Goal: Navigation & Orientation: Find specific page/section

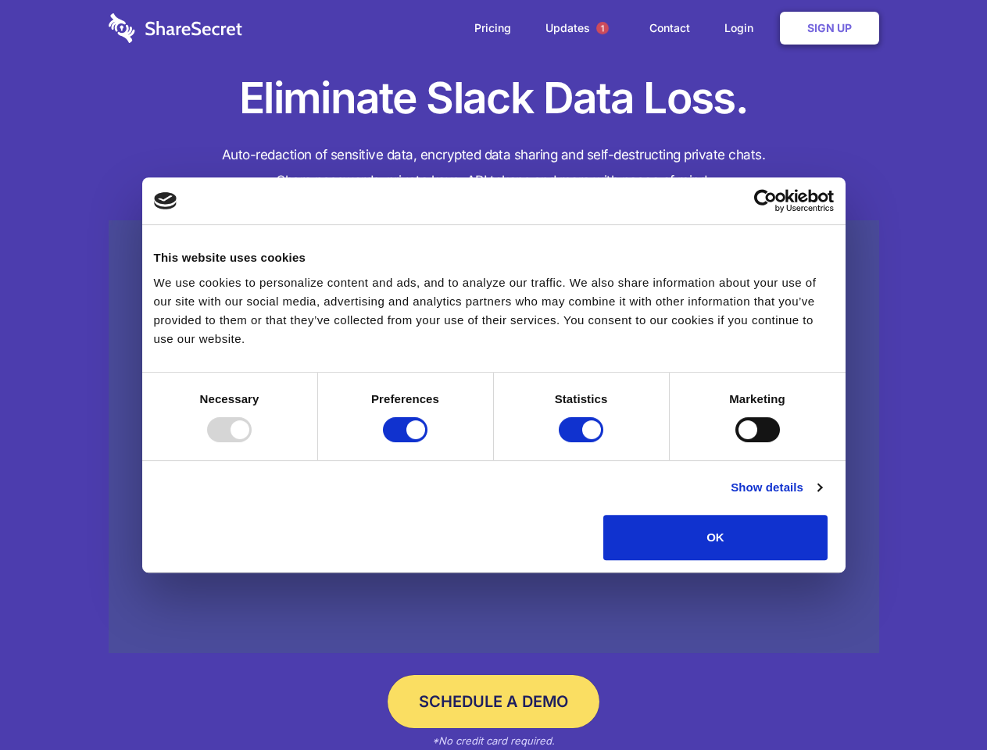
click at [252, 442] on div at bounding box center [229, 429] width 45 height 25
click at [427, 442] on input "Preferences" at bounding box center [405, 429] width 45 height 25
checkbox input "false"
click at [583, 442] on input "Statistics" at bounding box center [581, 429] width 45 height 25
checkbox input "false"
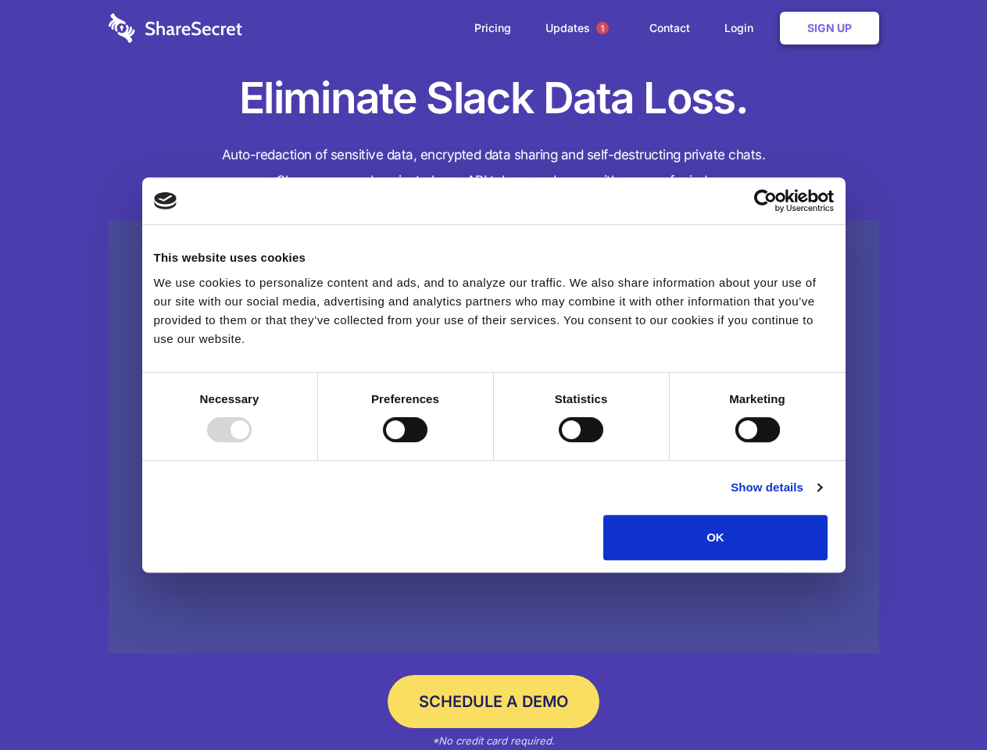
click at [735, 442] on input "Marketing" at bounding box center [757, 429] width 45 height 25
checkbox input "true"
click at [821, 497] on link "Show details" at bounding box center [776, 487] width 91 height 19
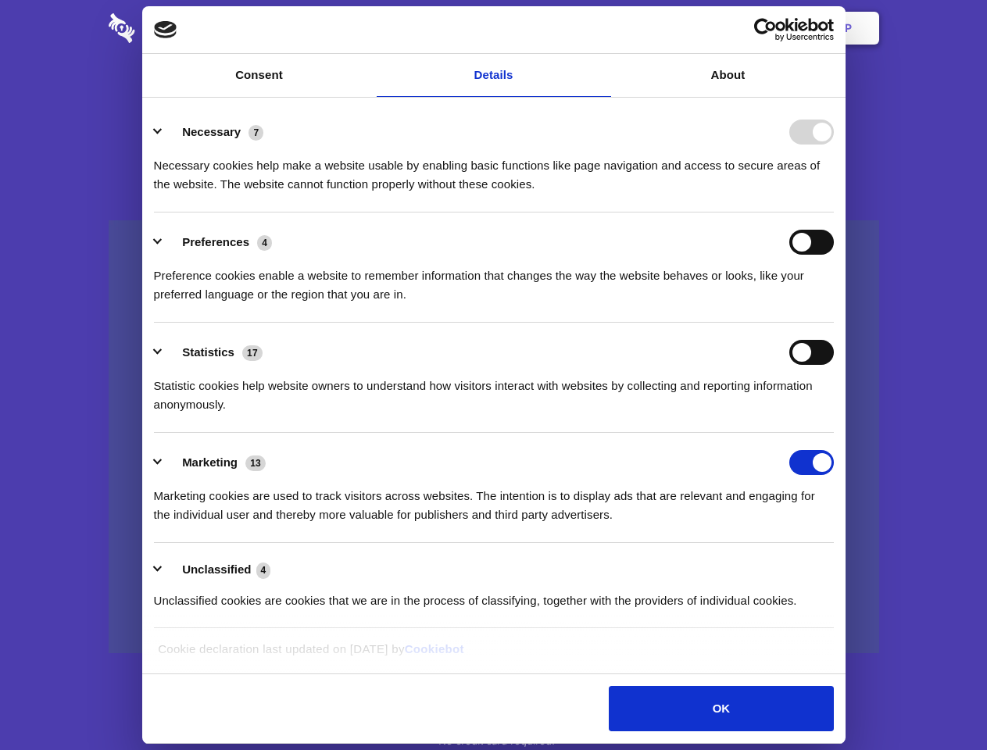
click at [834, 213] on li "Necessary 7 Necessary cookies help make a website usable by enabling basic func…" at bounding box center [494, 157] width 680 height 110
click at [602, 28] on span "1" at bounding box center [602, 28] width 13 height 13
